Goal: Answer question/provide support: Share knowledge or assist other users

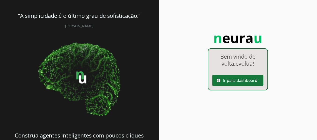
click at [231, 84] on span at bounding box center [237, 80] width 51 height 12
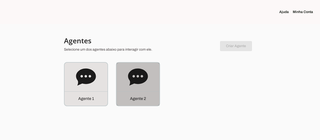
click at [153, 77] on div "Agente 2" at bounding box center [138, 84] width 43 height 43
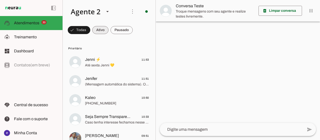
click at [90, 34] on span at bounding box center [79, 30] width 23 height 12
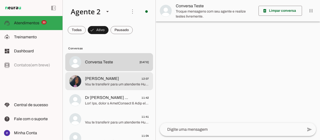
click at [92, 78] on span "[PERSON_NAME]" at bounding box center [102, 79] width 34 height 6
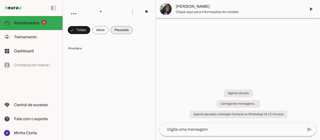
click at [90, 29] on span at bounding box center [79, 30] width 23 height 12
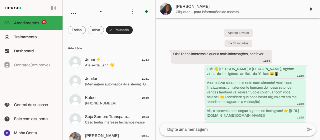
click at [125, 28] on span at bounding box center [119, 30] width 27 height 12
click at [86, 32] on span at bounding box center [77, 30] width 18 height 12
click at [0, 0] on slot "Olá! 👋 [PERSON_NAME] a [PERSON_NAME], agente virtual de inteligência artificial…" at bounding box center [0, 0] width 0 height 0
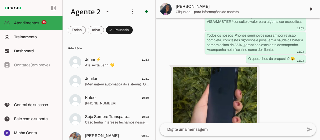
scroll to position [331, 0]
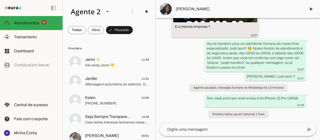
click at [175, 5] on md-item "[PERSON_NAME]" at bounding box center [238, 9] width 164 height 18
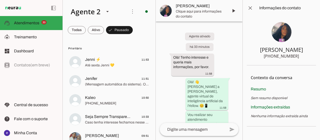
drag, startPoint x: 299, startPoint y: 56, endPoint x: 264, endPoint y: 58, distance: 35.6
click at [264, 57] on section "[PERSON_NAME] [PHONE_NUMBER]" at bounding box center [281, 40] width 69 height 49
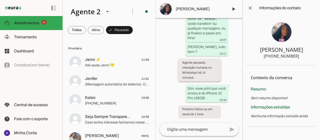
scroll to position [657, 0]
drag, startPoint x: 192, startPoint y: 83, endPoint x: 218, endPoint y: 99, distance: 29.9
click at [218, 99] on div "Sim, esse print que você enviou é do iPhone 12 Pro 128GB. 12:18" at bounding box center [207, 94] width 39 height 16
click at [205, 93] on div "Sim, esse print que você enviou é do iPhone 12 Pro 128GB. 12:18" at bounding box center [207, 94] width 39 height 16
click at [253, 8] on span at bounding box center [250, 8] width 12 height 12
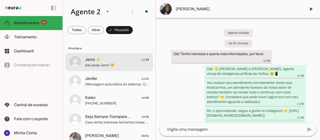
click at [127, 61] on span "Jenni ⚡️ 11:53" at bounding box center [117, 60] width 64 height 6
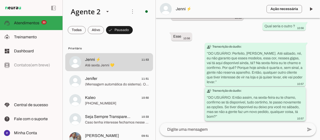
scroll to position [910, 0]
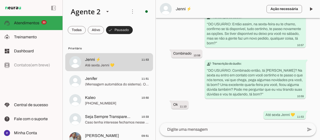
click at [117, 30] on span at bounding box center [119, 30] width 27 height 12
click at [86, 33] on span at bounding box center [77, 30] width 18 height 12
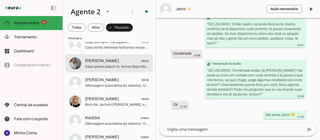
scroll to position [75, 0]
click at [106, 65] on span "Caso queira adquirí-lo, temos disponibilidade de atendimento para a partir das …" at bounding box center [117, 66] width 64 height 5
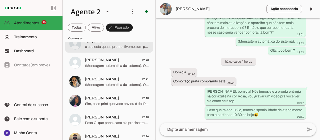
scroll to position [676, 0]
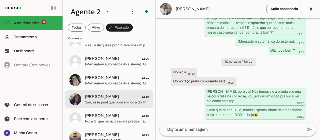
click at [108, 102] on span "Sim, esse print que você enviou é do iPhone 12 Pro 128GB." at bounding box center [117, 102] width 64 height 5
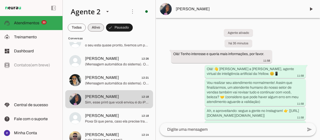
click at [86, 30] on span at bounding box center [77, 28] width 18 height 12
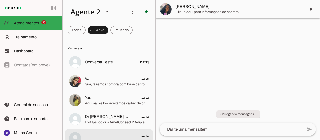
drag, startPoint x: 153, startPoint y: 20, endPoint x: 142, endPoint y: 66, distance: 47.5
click at [150, 136] on chat-list "Agente 1 Agente 2 Criar Agente Você atingiu o limite de IAs Neurau permitidas. …" at bounding box center [109, 70] width 93 height 140
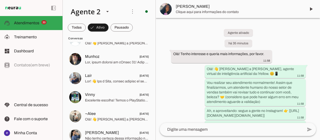
scroll to position [942, 0]
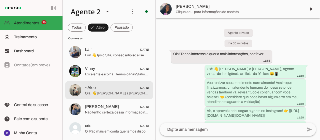
click at [113, 93] on span "Olá! 👋 [PERSON_NAME] a [PERSON_NAME], agente virtual de inteligência artificial…" at bounding box center [117, 93] width 64 height 5
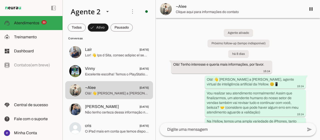
scroll to position [50, 0]
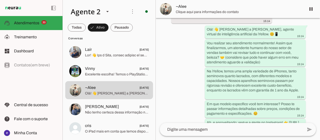
click at [184, 8] on span "~Alee" at bounding box center [239, 7] width 126 height 6
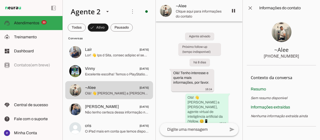
drag, startPoint x: 302, startPoint y: 57, endPoint x: 264, endPoint y: 57, distance: 38.8
click at [264, 57] on section "~Alee [PHONE_NUMBER]" at bounding box center [281, 40] width 69 height 49
